Goal: Task Accomplishment & Management: Manage account settings

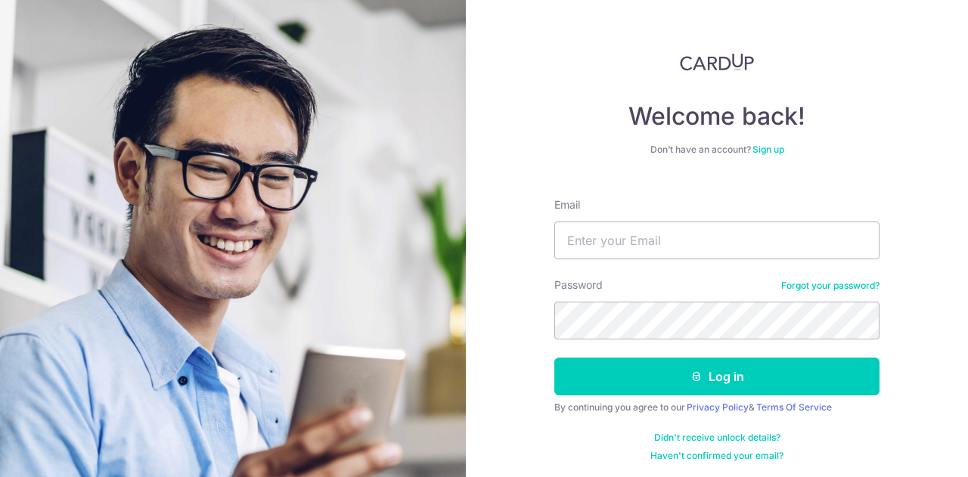
click at [510, 365] on div "Welcome back! Don’t have an account? Sign up Email Password Forgot your passwor…" at bounding box center [717, 238] width 502 height 477
click at [625, 222] on input "Email" at bounding box center [716, 241] width 325 height 38
type input "[EMAIL_ADDRESS][DOMAIN_NAME]"
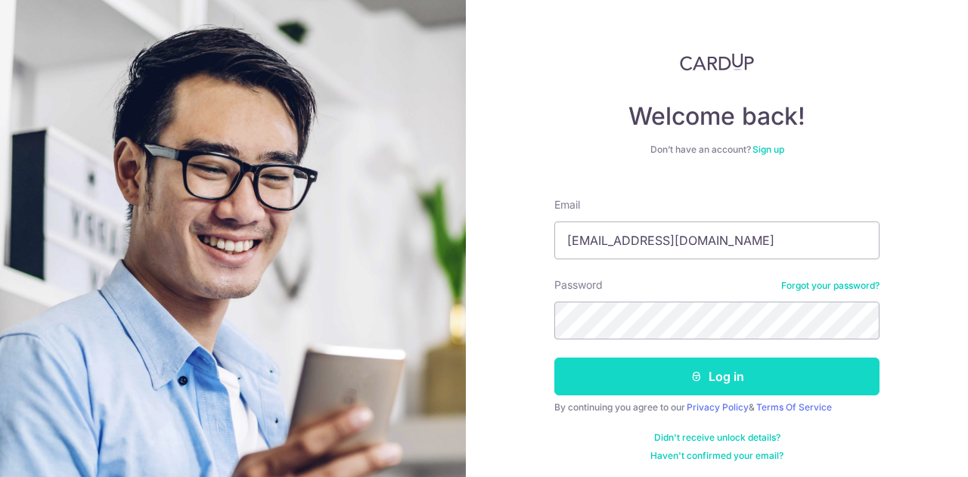
click at [672, 374] on button "Log in" at bounding box center [716, 377] width 325 height 38
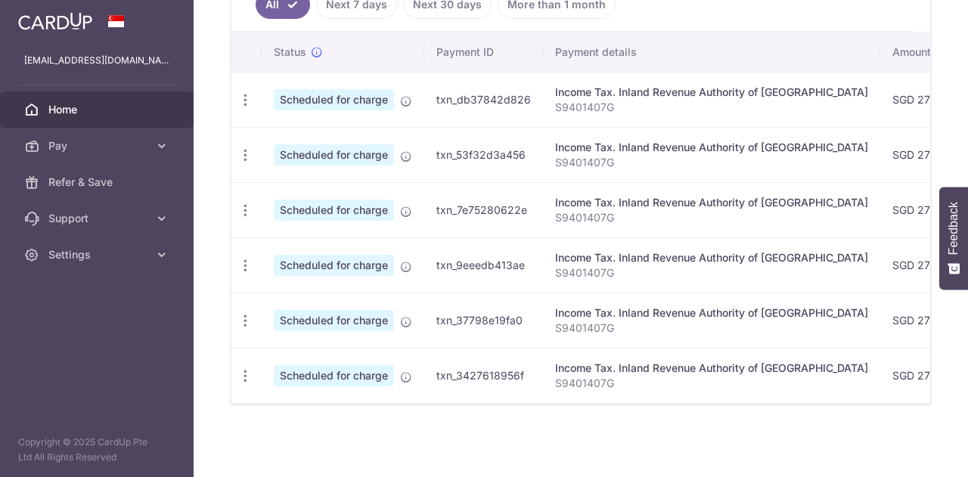
scroll to position [434, 0]
